Goal: Navigation & Orientation: Find specific page/section

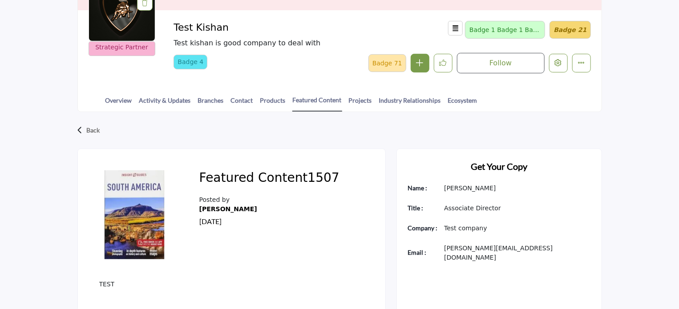
scroll to position [133, 0]
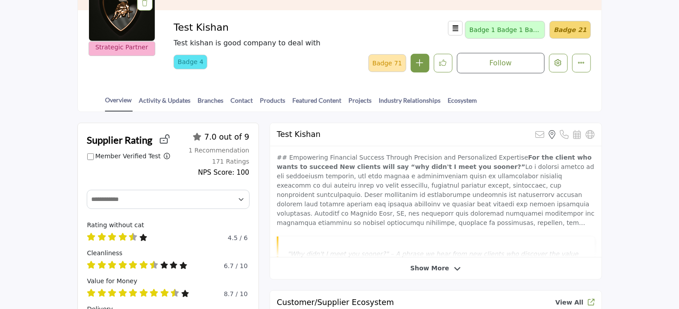
scroll to position [89, 0]
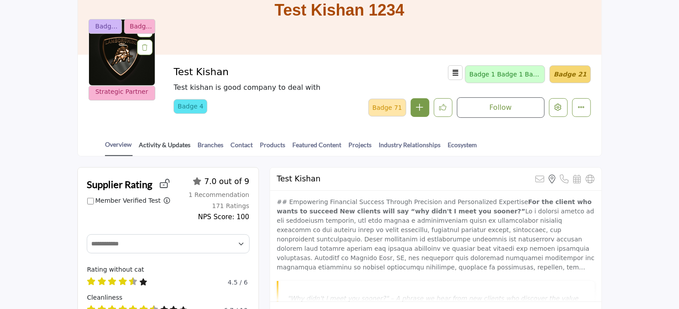
click at [171, 145] on link "Activity & Updates" at bounding box center [165, 148] width 52 height 16
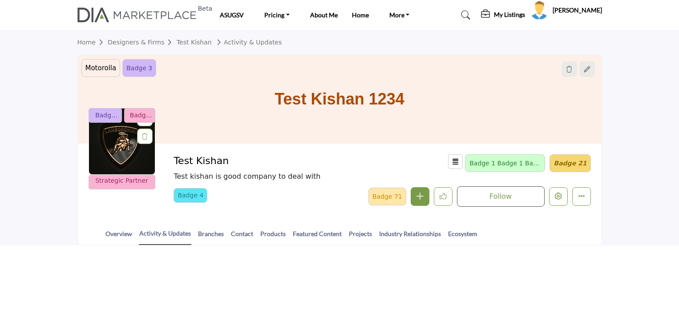
scroll to position [100, 0]
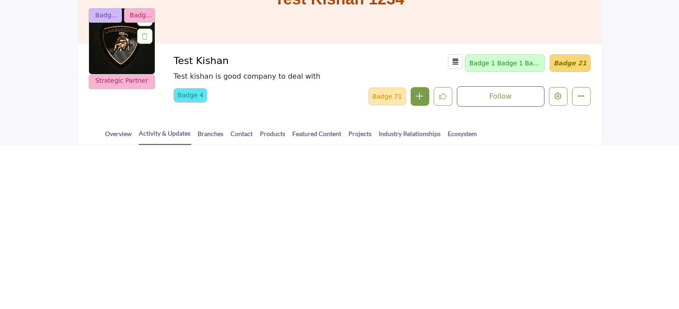
click at [300, 179] on html "Beta ASUGSV Pricing Boo Menu 1 Price 2 About Me" at bounding box center [339, 54] width 679 height 309
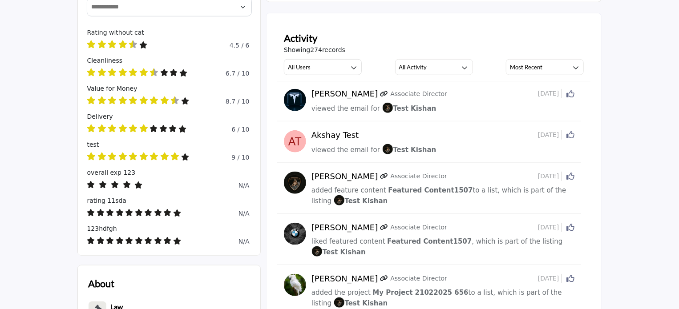
scroll to position [148, 0]
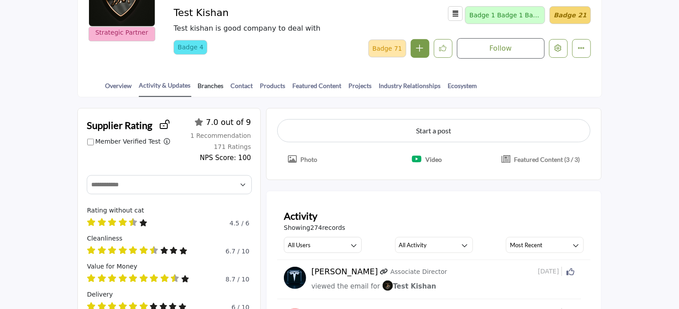
click at [204, 85] on link "Branches" at bounding box center [210, 89] width 27 height 16
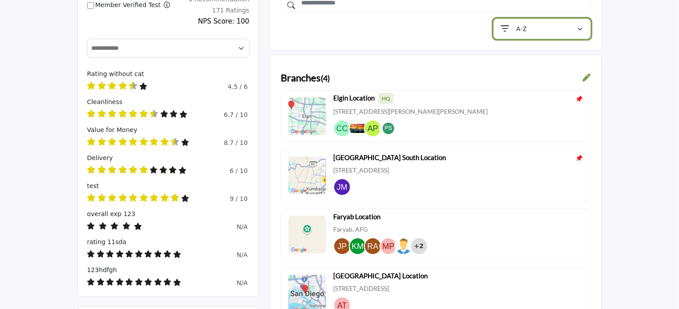
scroll to position [222, 0]
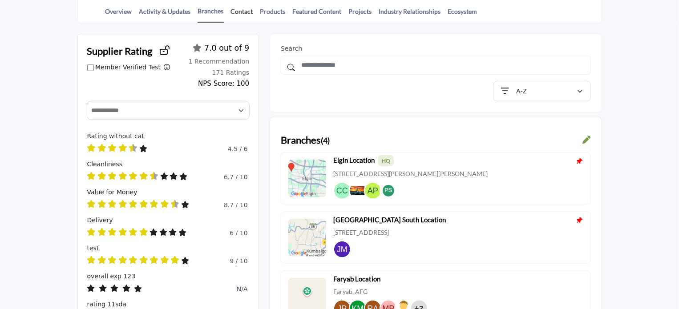
click at [240, 9] on link "Contact" at bounding box center [241, 15] width 23 height 16
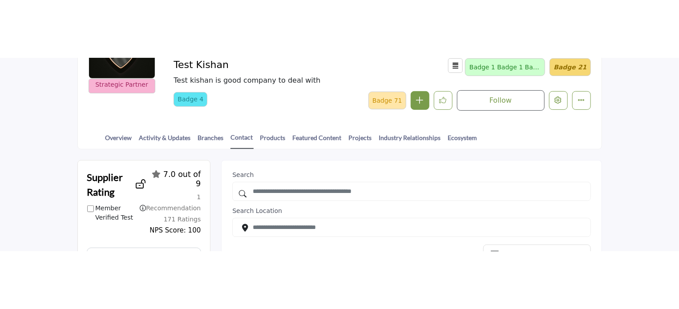
scroll to position [103, 0]
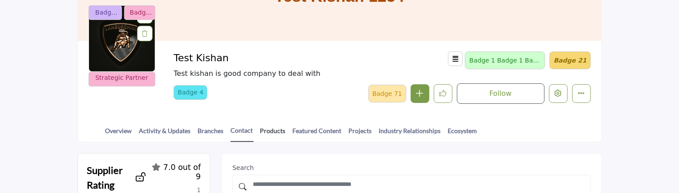
click at [275, 128] on link "Products" at bounding box center [273, 134] width 26 height 16
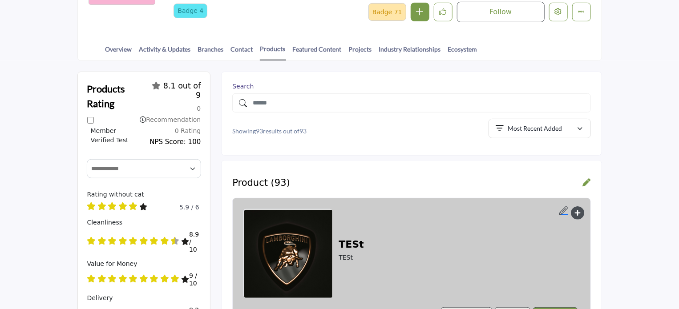
scroll to position [178, 0]
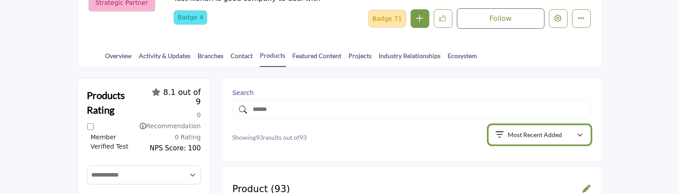
click at [508, 136] on p "Most Recent Added" at bounding box center [535, 135] width 54 height 9
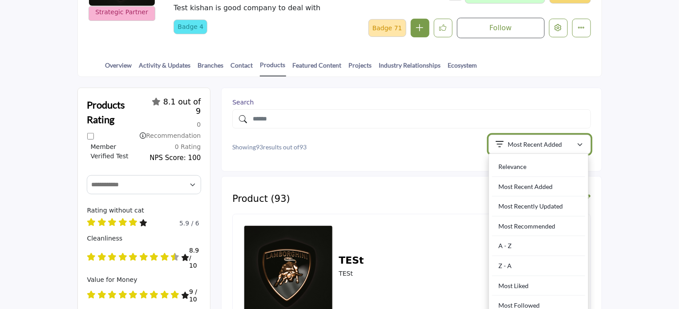
scroll to position [0, 0]
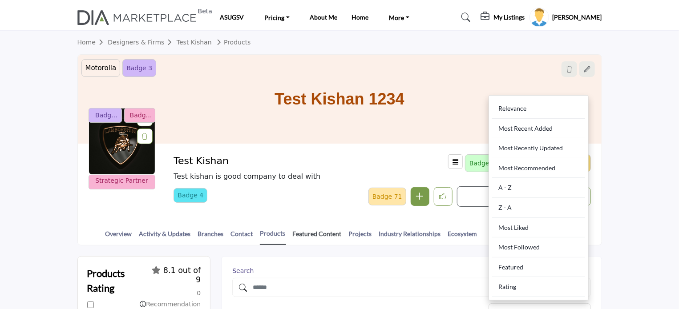
click at [306, 231] on link "Featured Content" at bounding box center [317, 237] width 50 height 16
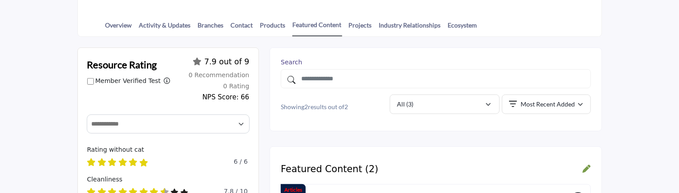
scroll to position [189, 0]
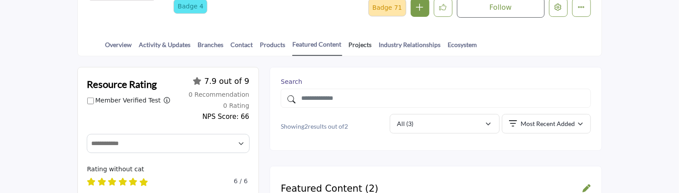
click at [357, 44] on link "Projects" at bounding box center [360, 48] width 24 height 16
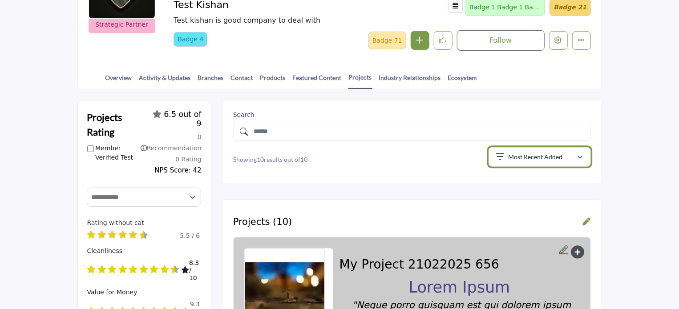
scroll to position [133, 0]
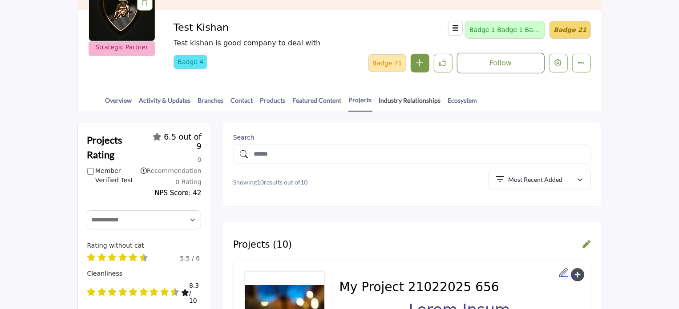
click at [402, 99] on link "Industry Relationships" at bounding box center [409, 104] width 63 height 16
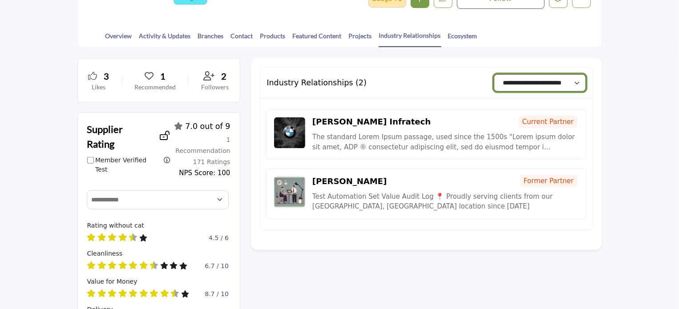
scroll to position [178, 0]
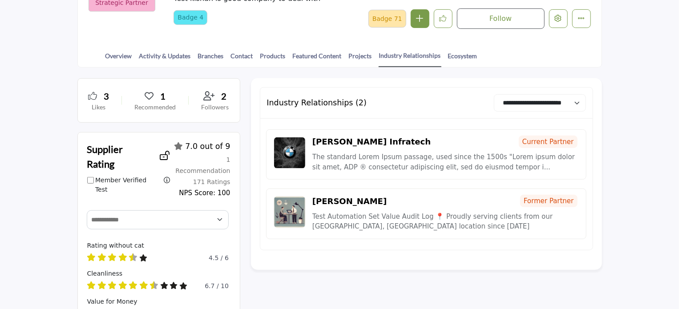
click at [340, 158] on p "The standard Lorem Ipsum passage, used since the 1500s "Lorem ipsum dolor sit a…" at bounding box center [445, 162] width 266 height 20
click at [463, 53] on link "Ecosystem" at bounding box center [462, 59] width 30 height 16
